Goal: Task Accomplishment & Management: Use online tool/utility

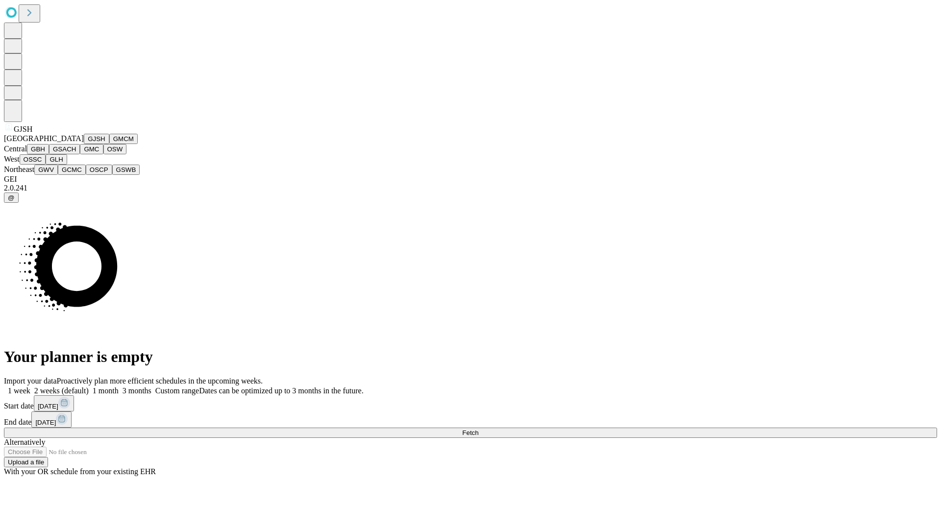
click at [84, 144] on button "GJSH" at bounding box center [96, 139] width 25 height 10
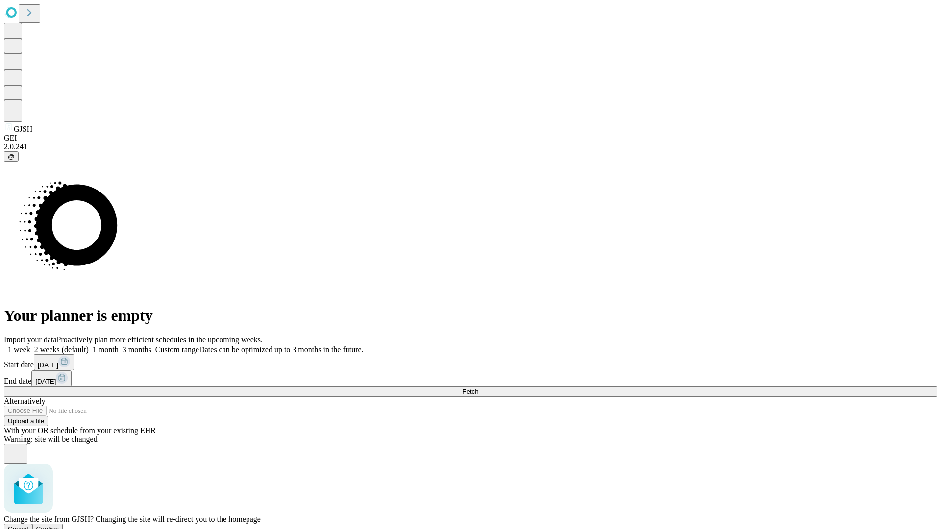
click at [59, 525] on span "Confirm" at bounding box center [47, 528] width 23 height 7
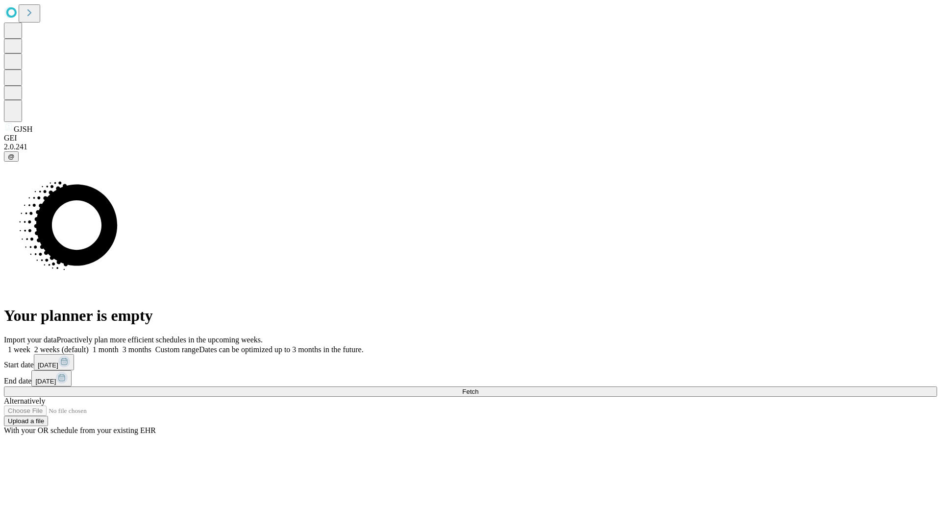
click at [119, 346] on label "1 month" at bounding box center [104, 350] width 30 height 8
click at [478, 388] on span "Fetch" at bounding box center [470, 391] width 16 height 7
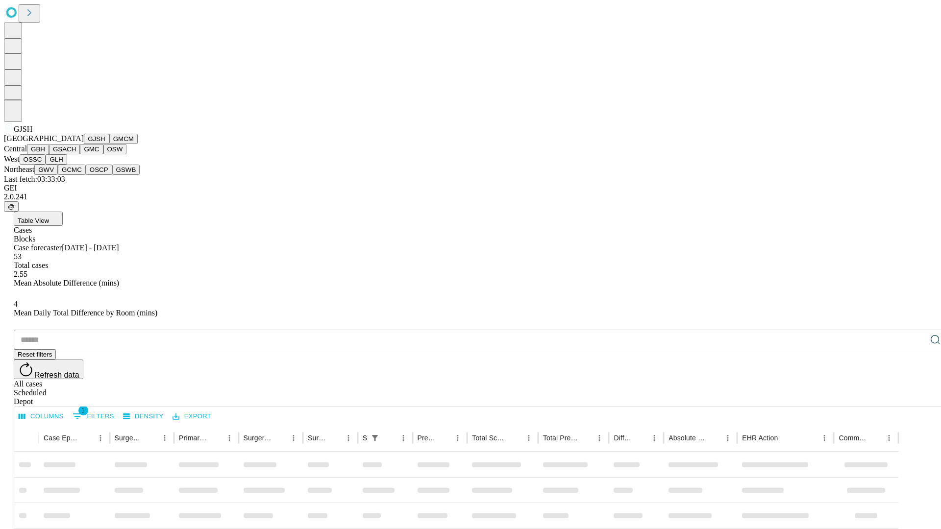
click at [109, 144] on button "GMCM" at bounding box center [123, 139] width 28 height 10
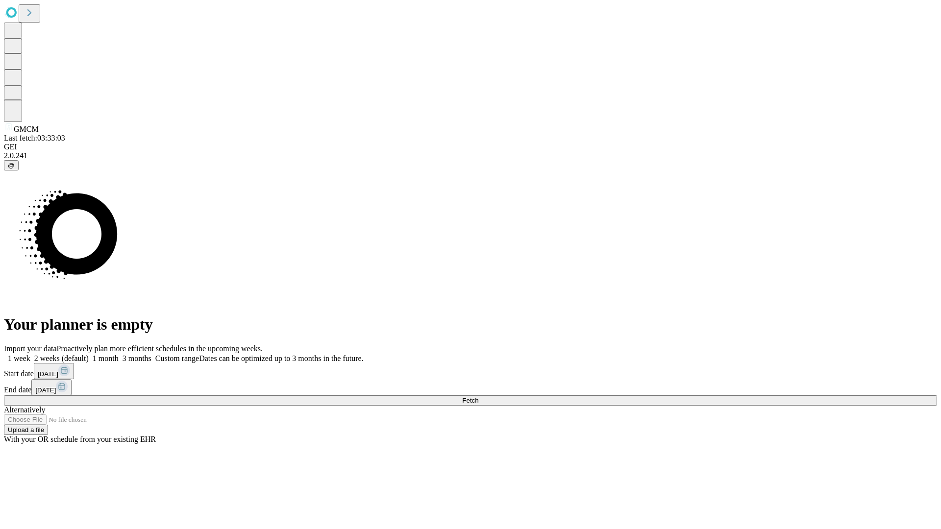
click at [119, 354] on label "1 month" at bounding box center [104, 358] width 30 height 8
click at [478, 397] on span "Fetch" at bounding box center [470, 400] width 16 height 7
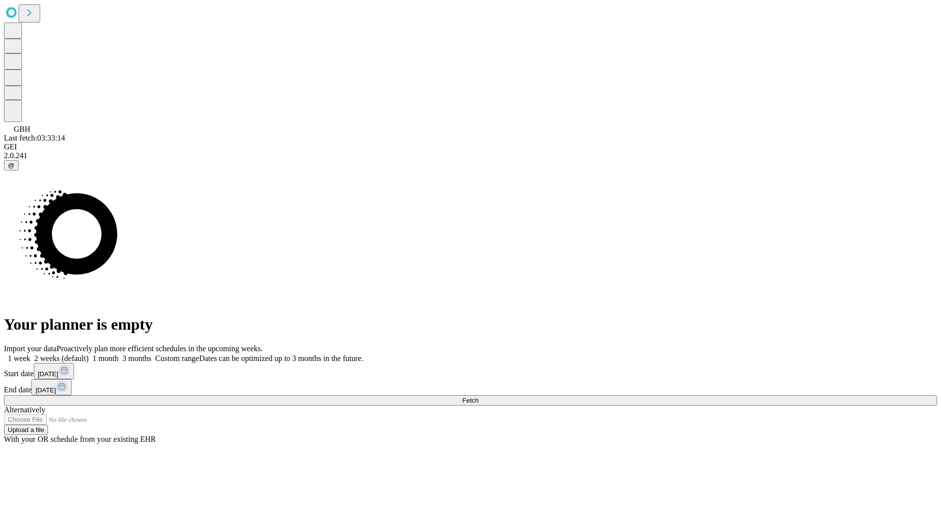
click at [119, 354] on label "1 month" at bounding box center [104, 358] width 30 height 8
click at [478, 397] on span "Fetch" at bounding box center [470, 400] width 16 height 7
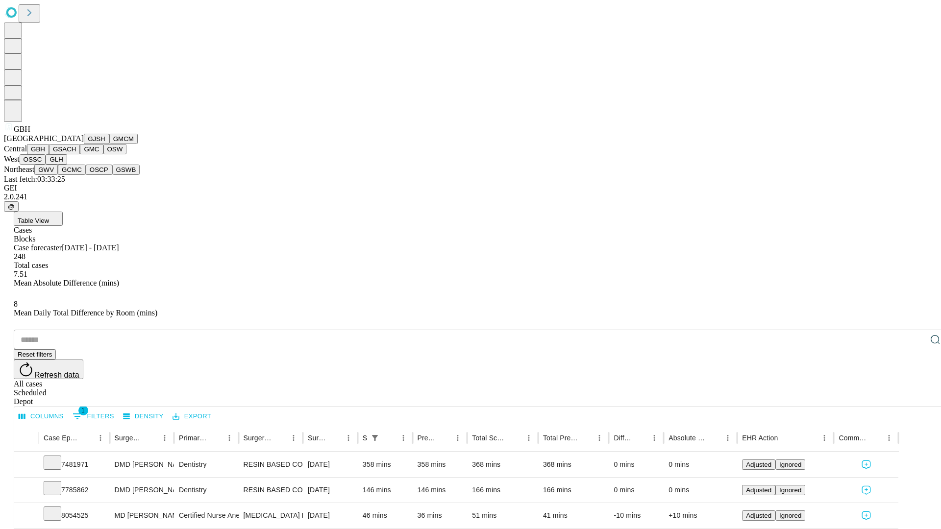
click at [76, 154] on button "GSACH" at bounding box center [64, 149] width 31 height 10
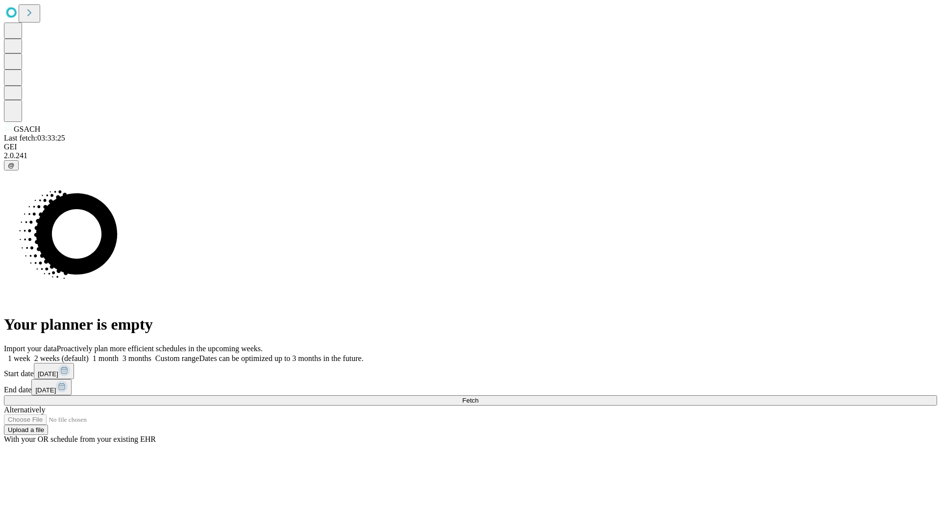
click at [119, 354] on label "1 month" at bounding box center [104, 358] width 30 height 8
click at [478, 397] on span "Fetch" at bounding box center [470, 400] width 16 height 7
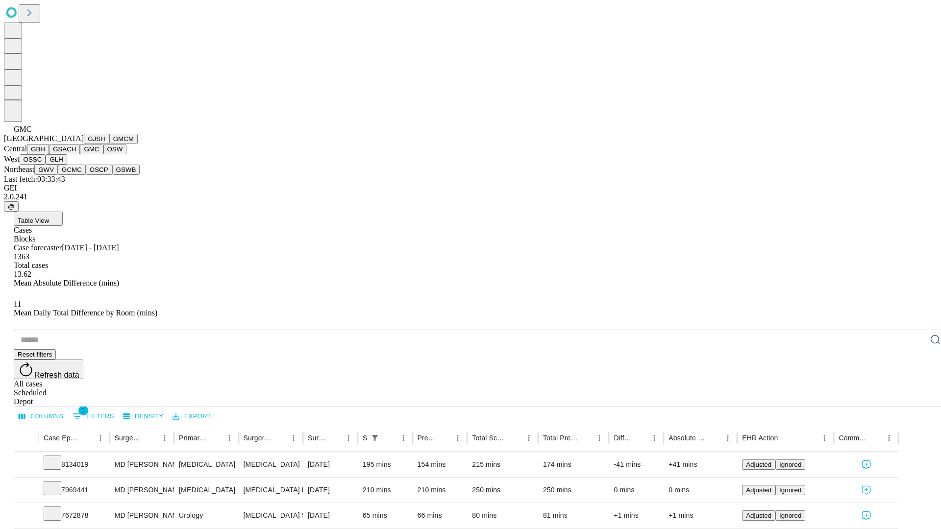
click at [103, 154] on button "OSW" at bounding box center [115, 149] width 24 height 10
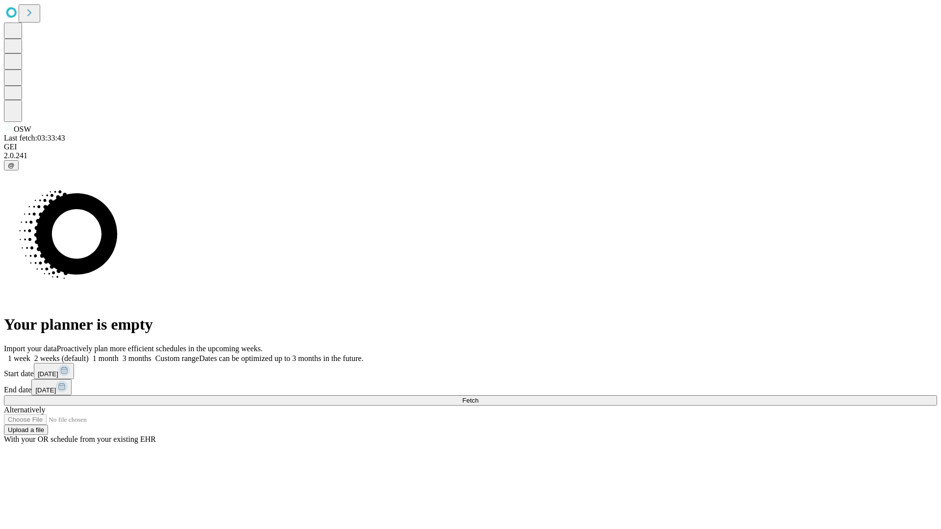
click at [119, 354] on label "1 month" at bounding box center [104, 358] width 30 height 8
click at [478, 397] on span "Fetch" at bounding box center [470, 400] width 16 height 7
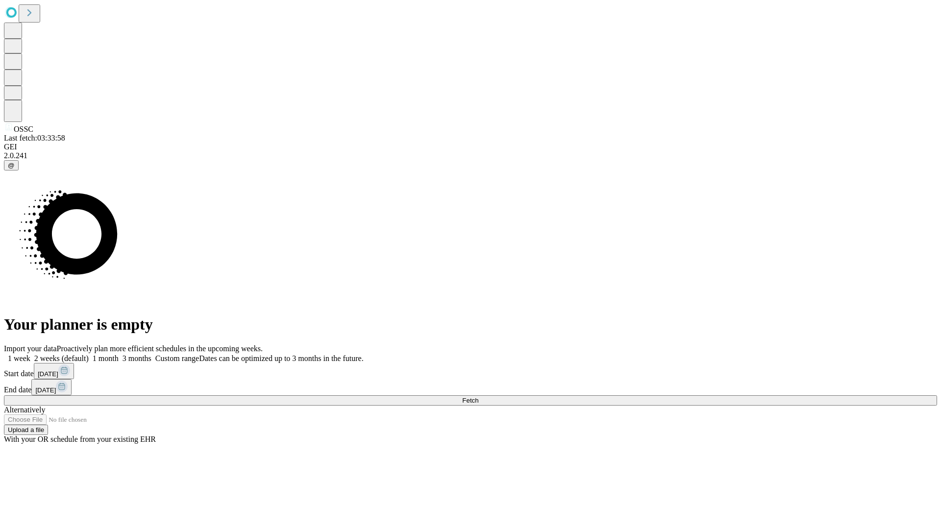
click at [119, 354] on label "1 month" at bounding box center [104, 358] width 30 height 8
click at [478, 397] on span "Fetch" at bounding box center [470, 400] width 16 height 7
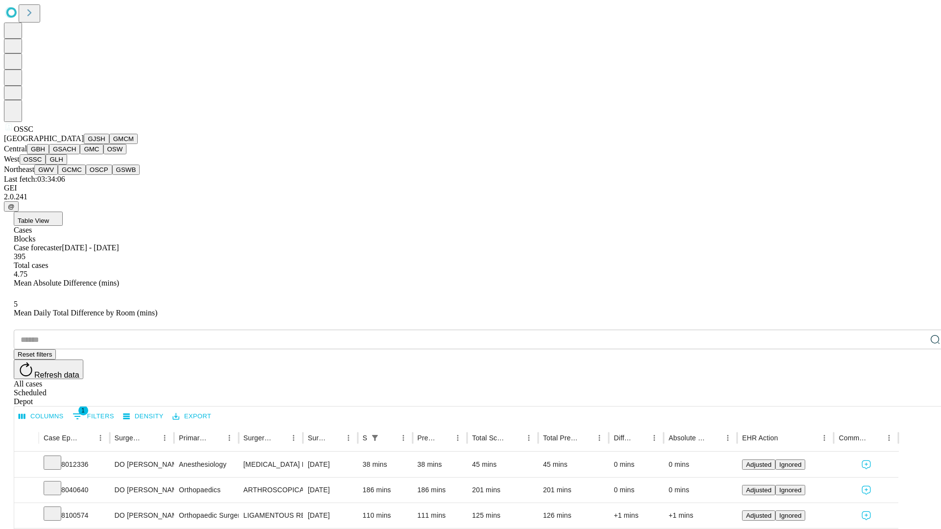
click at [67, 165] on button "GLH" at bounding box center [56, 159] width 21 height 10
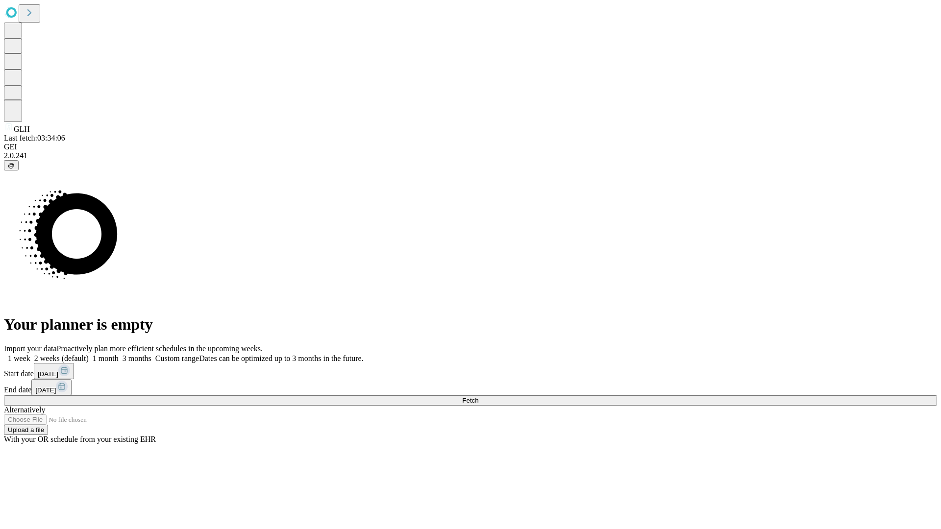
click at [119, 354] on label "1 month" at bounding box center [104, 358] width 30 height 8
click at [478, 397] on span "Fetch" at bounding box center [470, 400] width 16 height 7
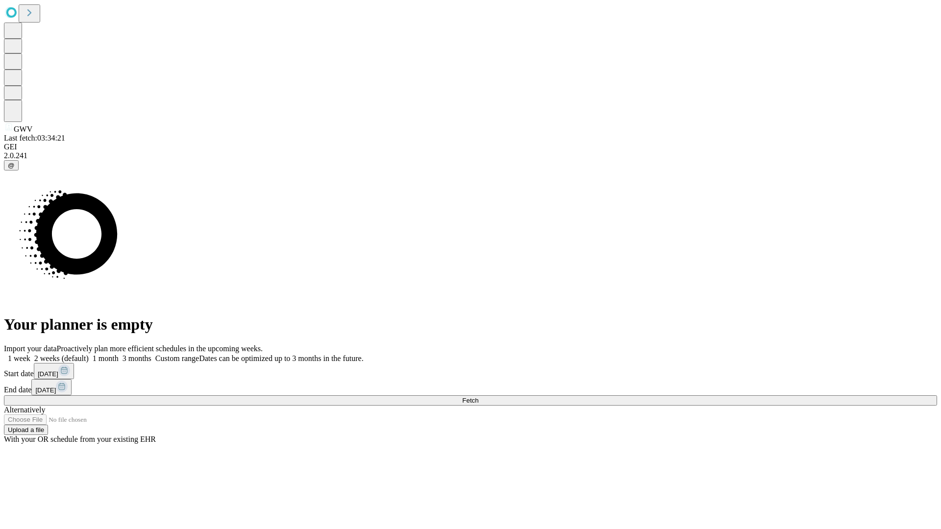
click at [119, 354] on label "1 month" at bounding box center [104, 358] width 30 height 8
click at [478, 397] on span "Fetch" at bounding box center [470, 400] width 16 height 7
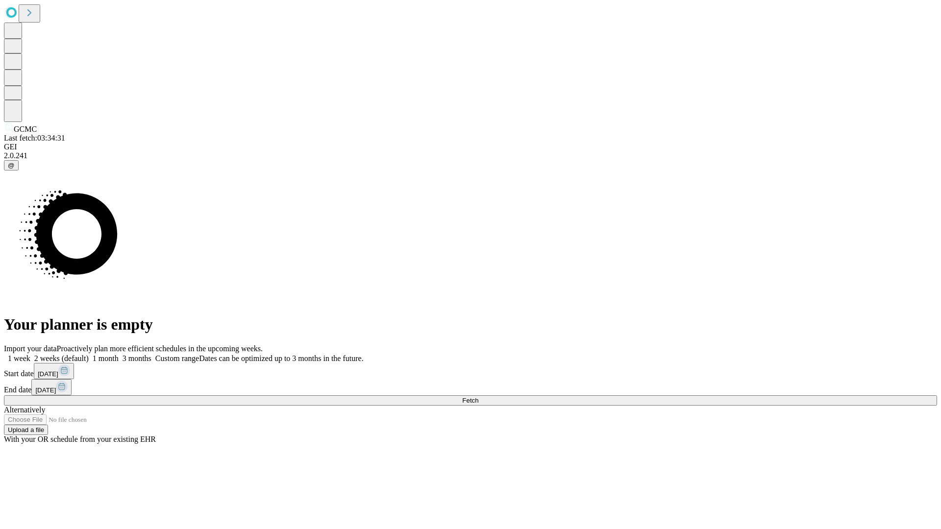
click at [119, 354] on label "1 month" at bounding box center [104, 358] width 30 height 8
click at [478, 397] on span "Fetch" at bounding box center [470, 400] width 16 height 7
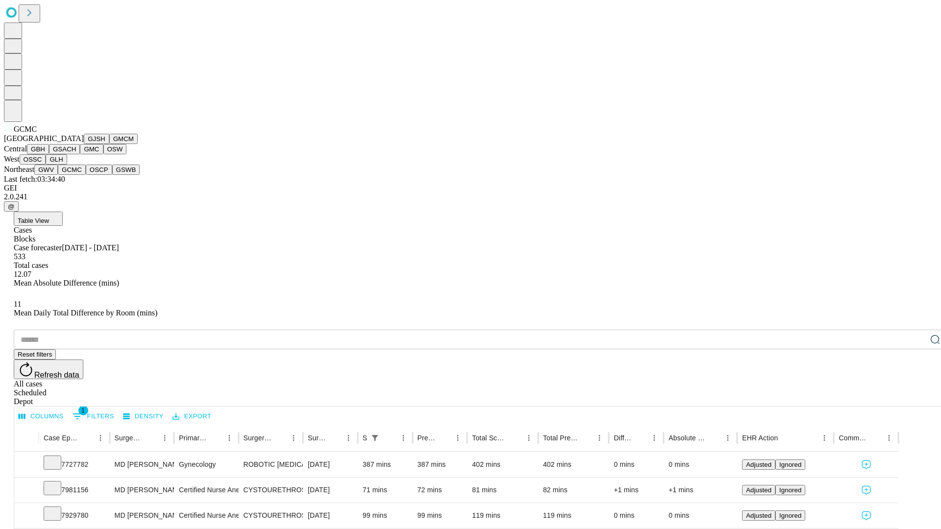
click at [86, 175] on button "OSCP" at bounding box center [99, 170] width 26 height 10
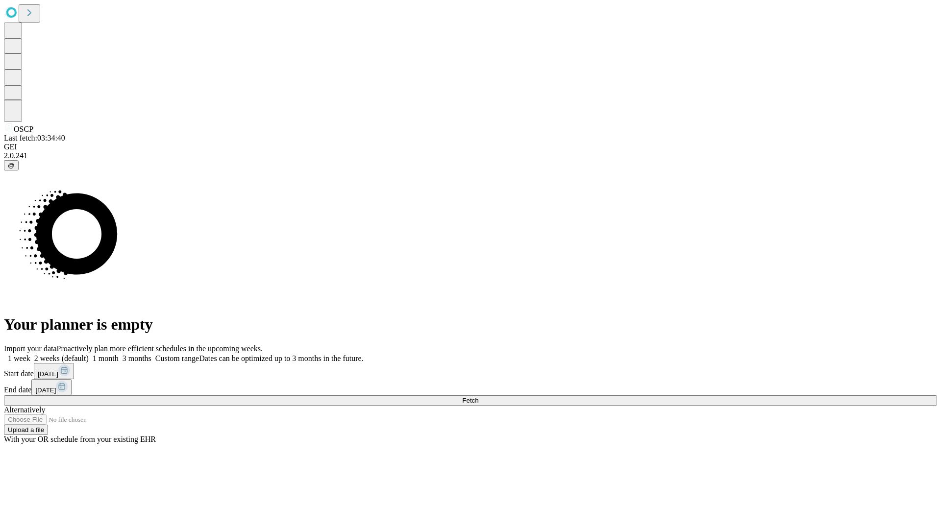
click at [119, 354] on label "1 month" at bounding box center [104, 358] width 30 height 8
click at [478, 397] on span "Fetch" at bounding box center [470, 400] width 16 height 7
